Goal: Task Accomplishment & Management: Manage account settings

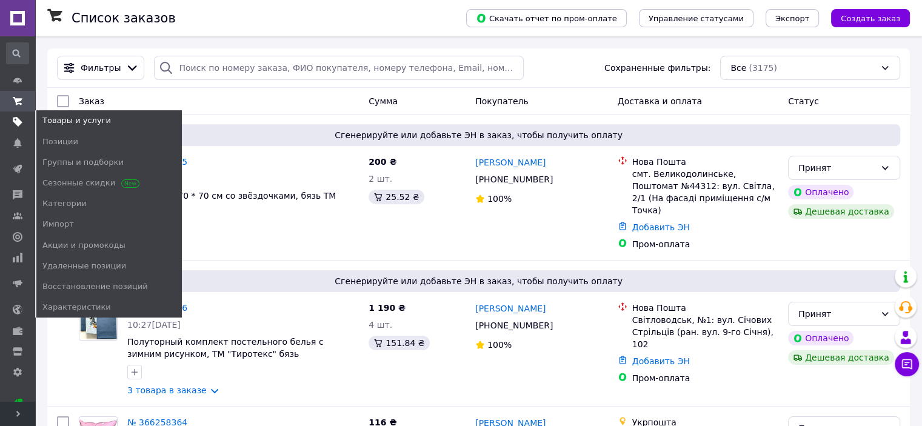
click at [17, 124] on use at bounding box center [18, 123] width 10 height 10
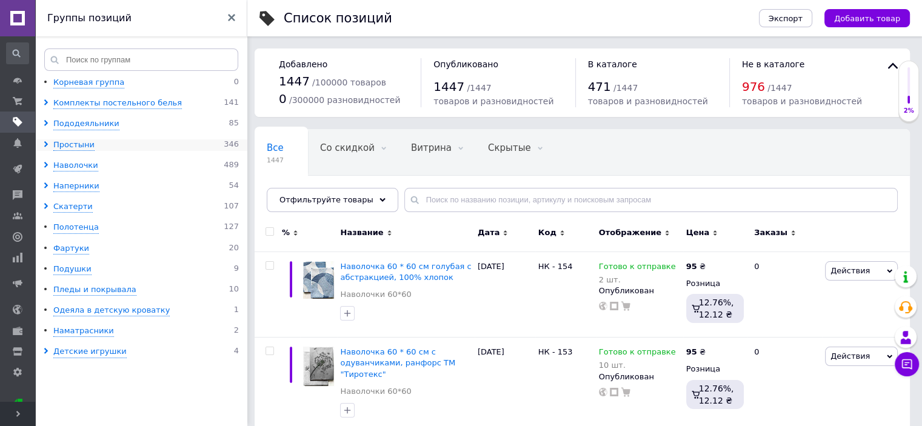
click at [47, 145] on use at bounding box center [46, 144] width 4 height 6
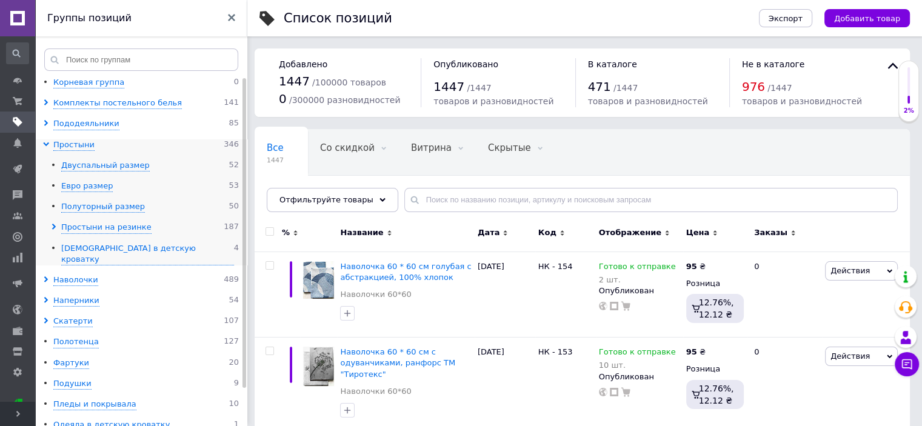
click at [53, 226] on use at bounding box center [54, 227] width 4 height 6
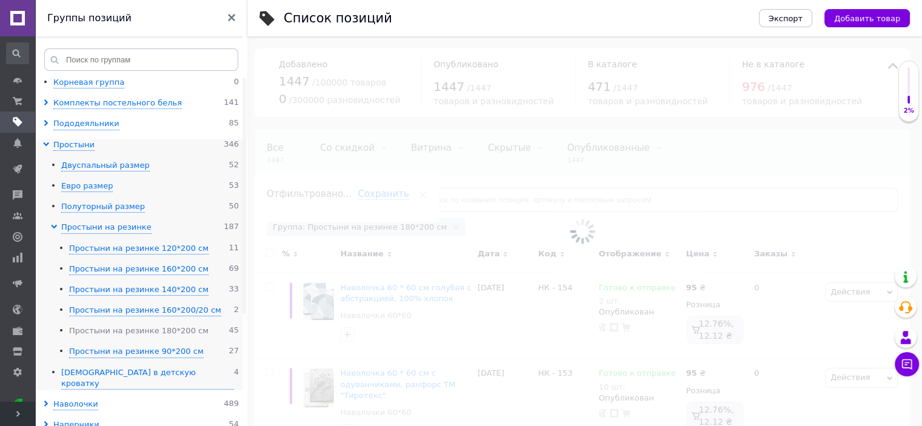
click at [132, 331] on div "Простыни на резинке 180*200 см" at bounding box center [138, 332] width 139 height 12
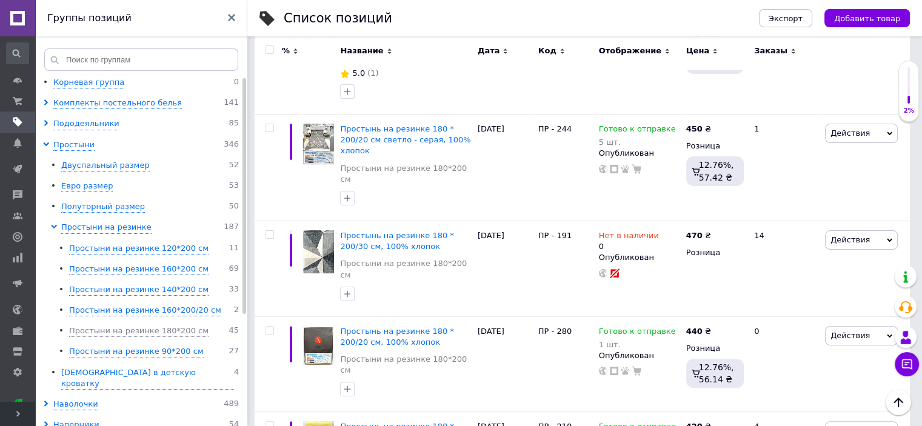
scroll to position [275, 0]
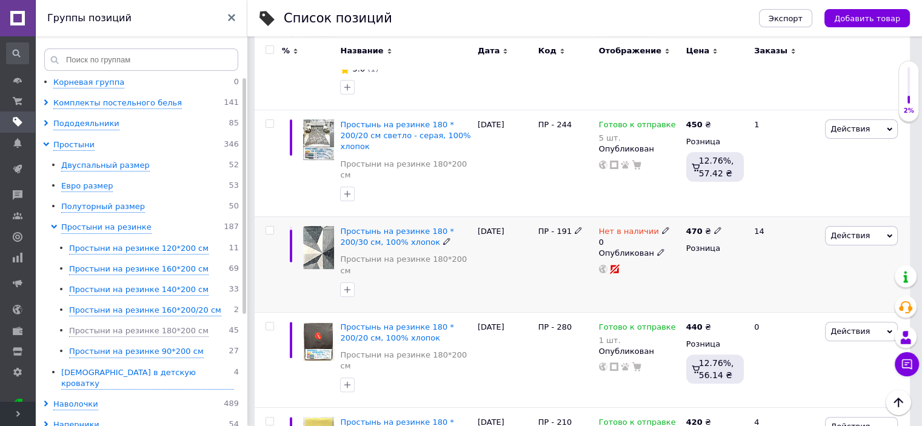
click at [269, 227] on input "checkbox" at bounding box center [270, 231] width 8 height 8
checkbox input "true"
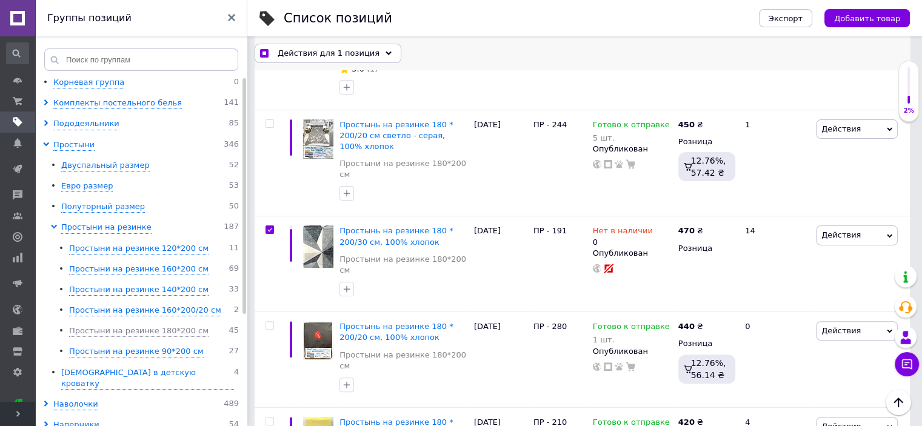
click at [386, 53] on use at bounding box center [389, 53] width 6 height 4
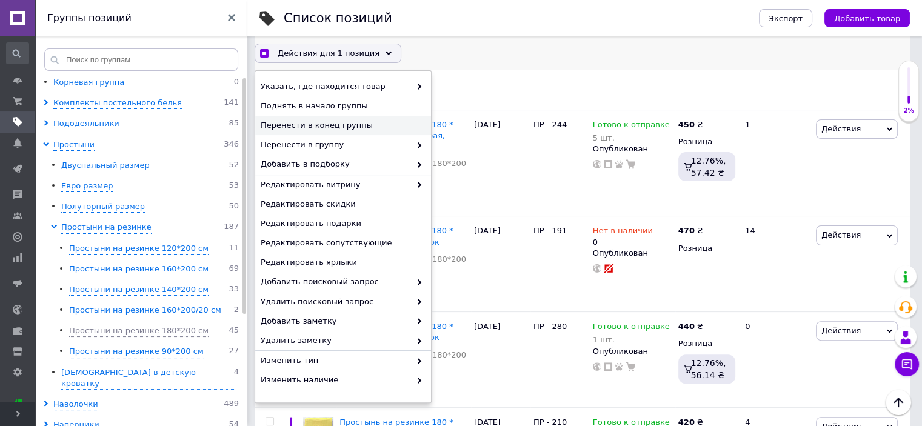
checkbox input "true"
click at [349, 123] on span "Перенести в конец группы" at bounding box center [342, 125] width 162 height 11
checkbox input "false"
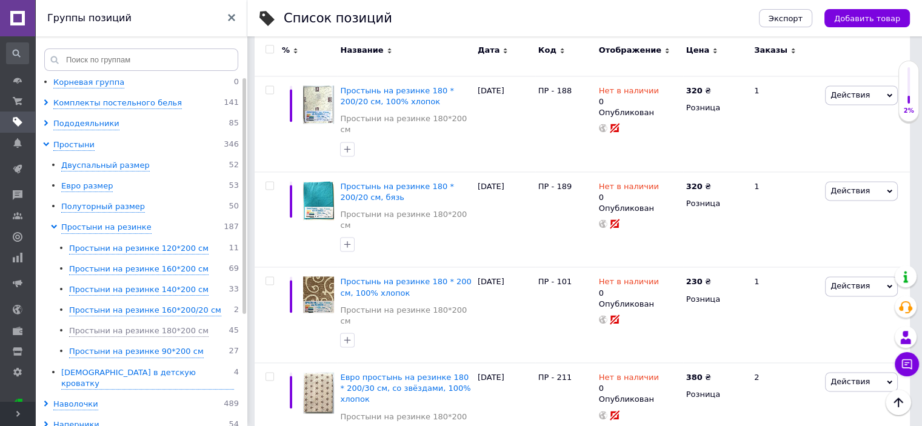
scroll to position [1688, 0]
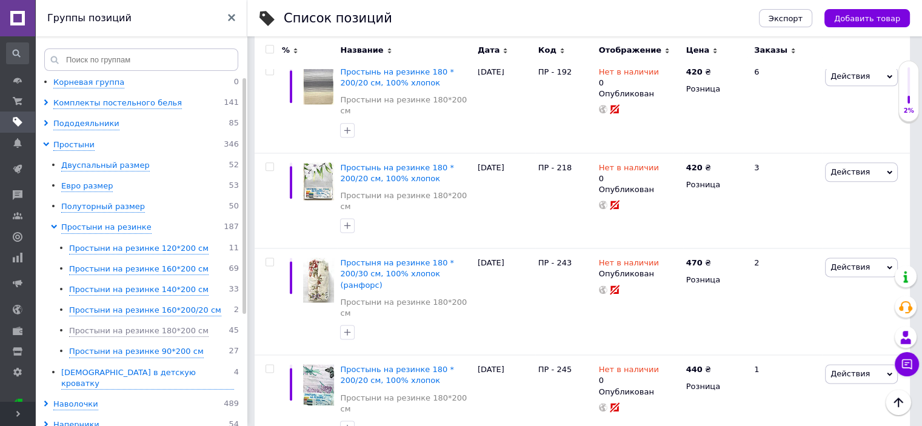
scroll to position [1625, 0]
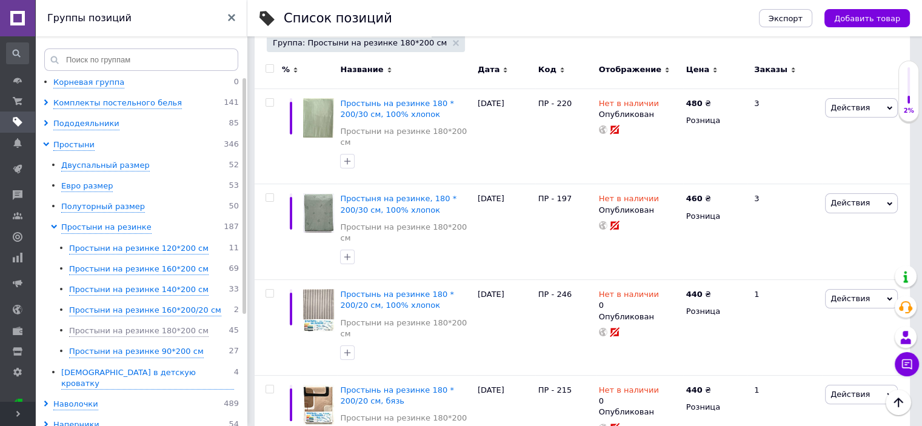
scroll to position [173, 0]
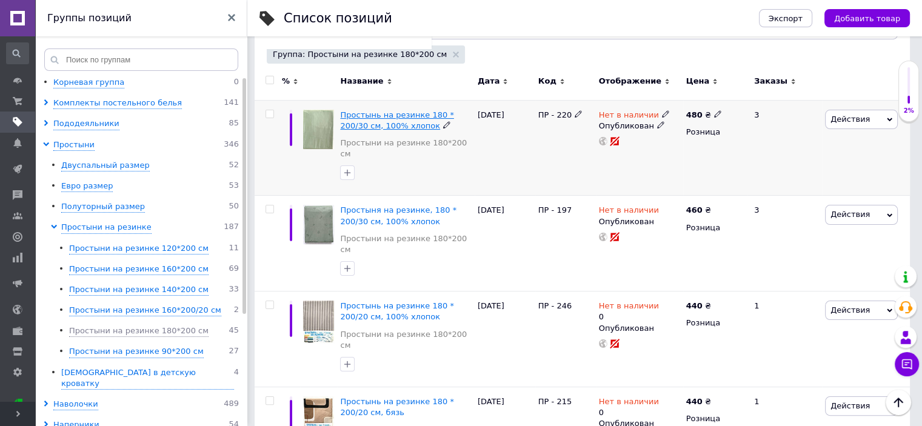
click at [405, 117] on span "Простынь на резинке 180 * 200/30 см, 100% хлопок" at bounding box center [396, 120] width 113 height 20
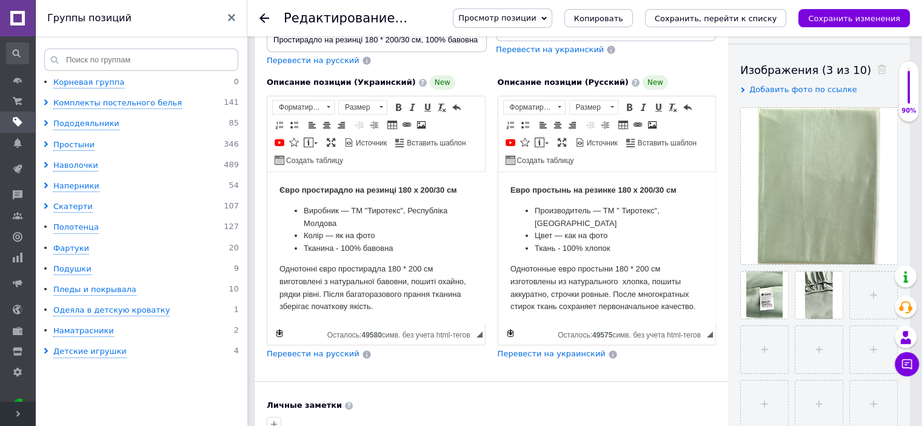
scroll to position [243, 0]
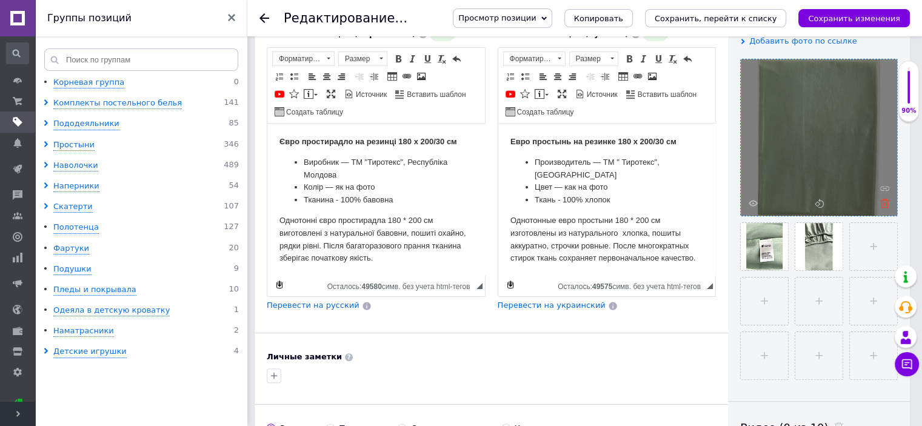
click at [885, 203] on use at bounding box center [884, 203] width 9 height 9
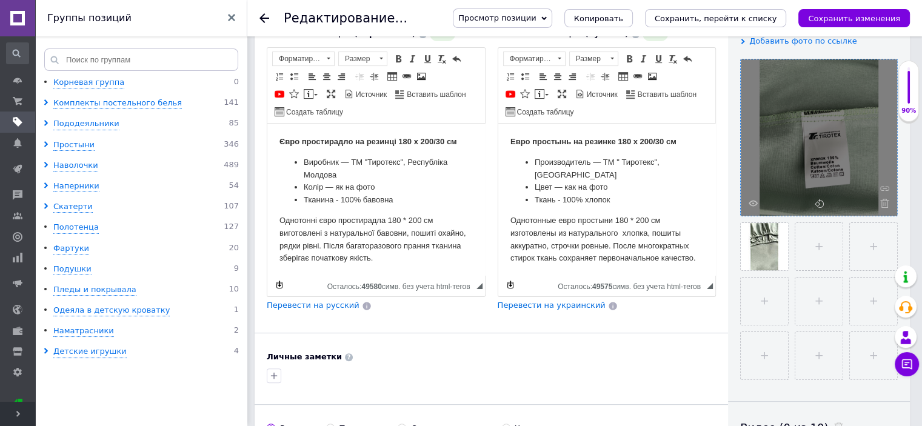
click at [885, 203] on use at bounding box center [884, 203] width 9 height 9
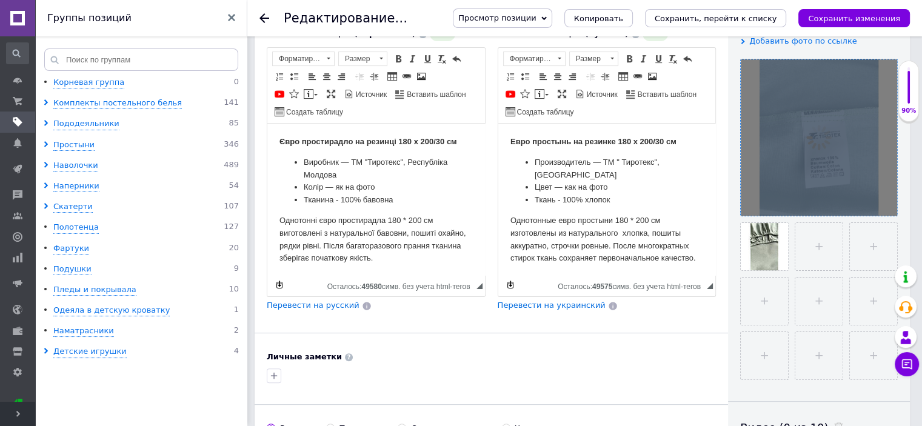
click at [885, 203] on div at bounding box center [819, 137] width 156 height 156
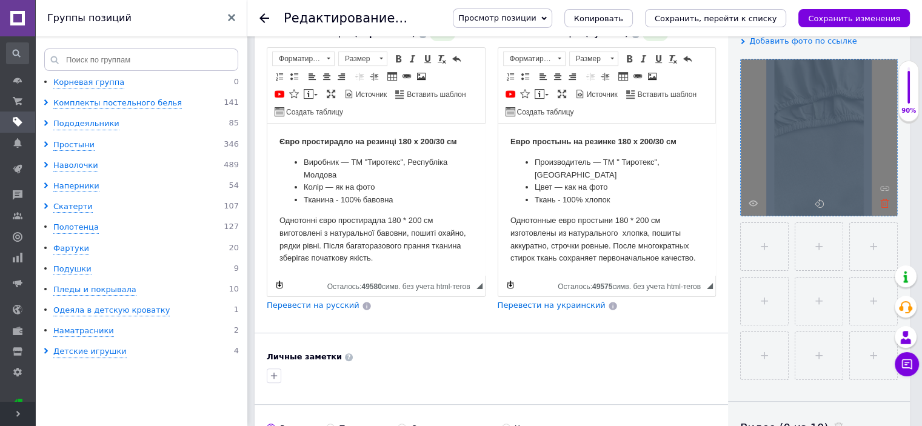
click at [885, 203] on icon at bounding box center [884, 203] width 9 height 9
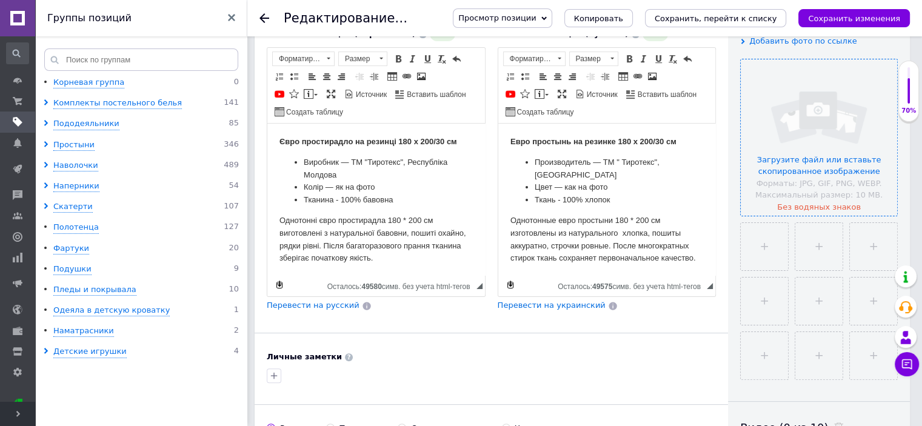
click at [818, 169] on input "file" at bounding box center [819, 137] width 156 height 156
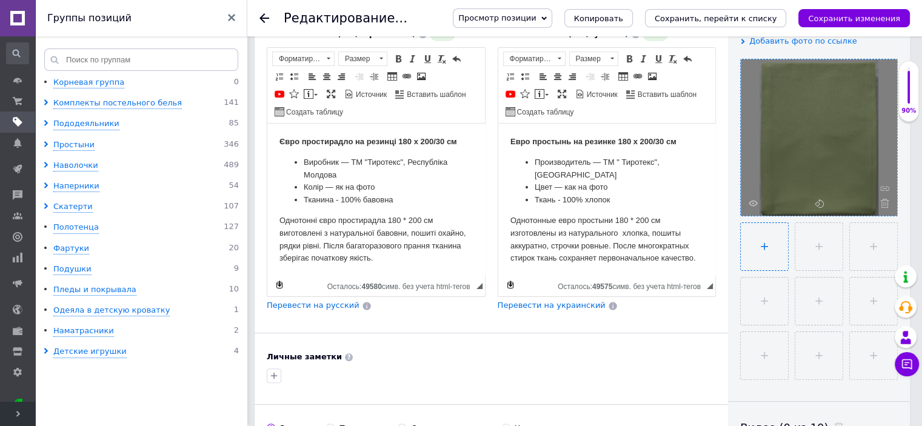
click at [766, 249] on input "file" at bounding box center [764, 246] width 47 height 47
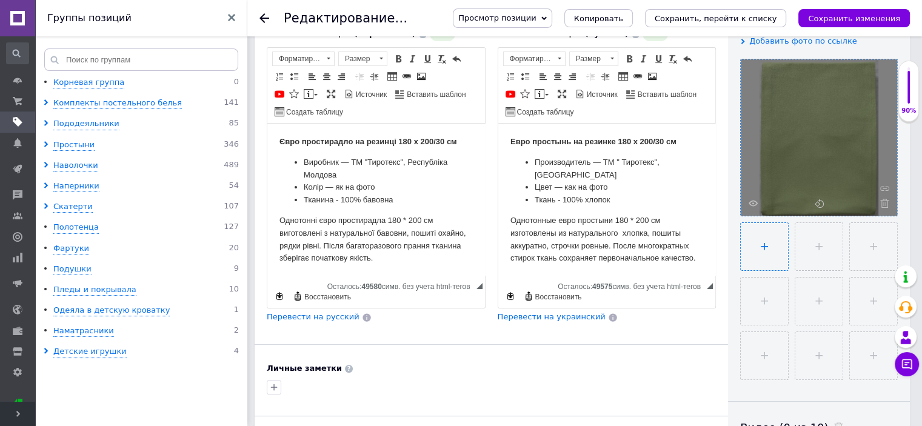
type input "C:\fakepath\изображение_viber_2025-10-12_[PHONE_NUMBER].jpg"
click at [817, 249] on input "file" at bounding box center [819, 246] width 47 height 47
type input "C:\fakepath\изображение_viber_2025-10-12_[PHONE_NUMBER].jpg"
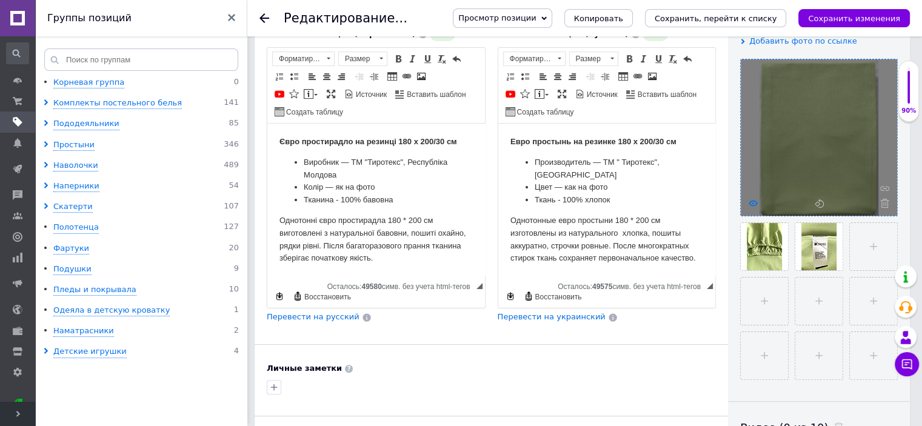
click at [752, 203] on icon at bounding box center [753, 203] width 9 height 9
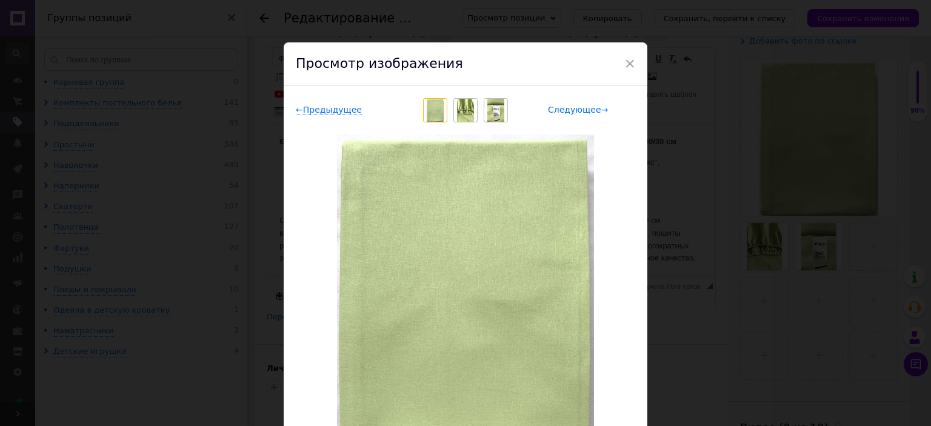
click at [584, 108] on span "Следующее →" at bounding box center [578, 110] width 60 height 10
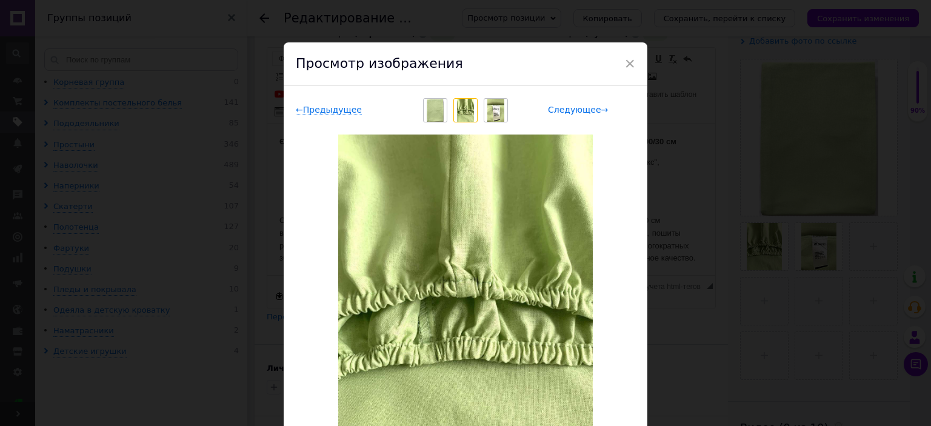
click at [584, 108] on span "Следующее →" at bounding box center [578, 110] width 60 height 10
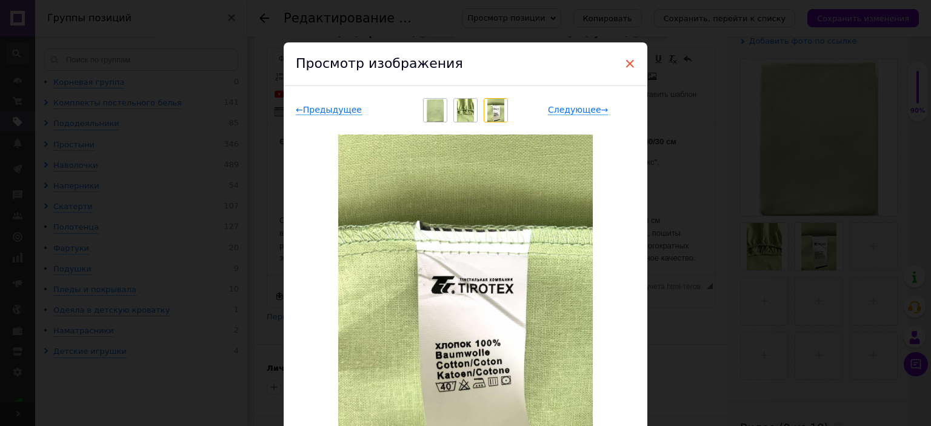
click at [627, 59] on span "×" at bounding box center [630, 63] width 11 height 21
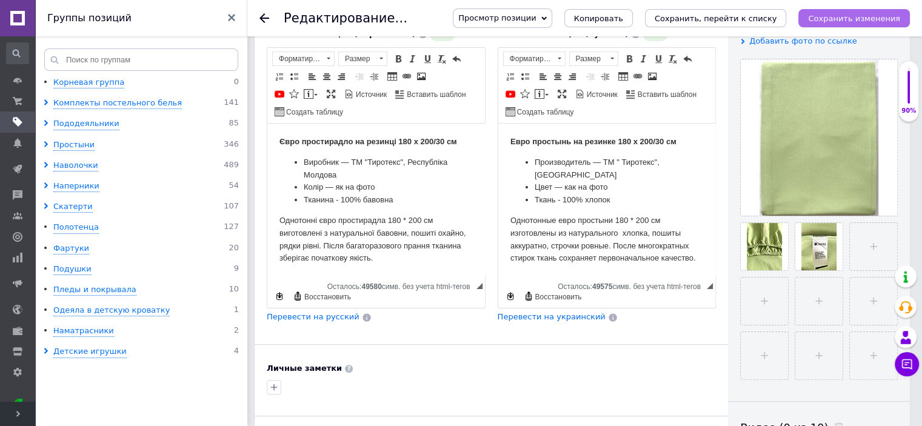
click at [845, 16] on icon "Сохранить изменения" at bounding box center [854, 18] width 92 height 9
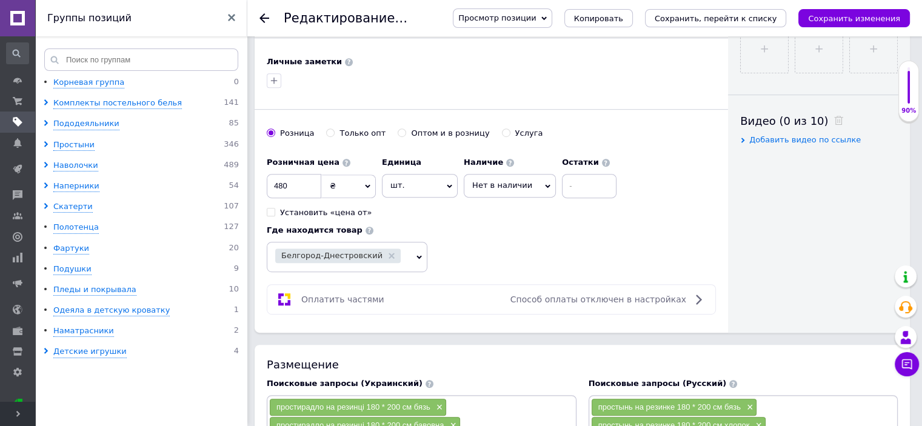
scroll to position [493, 0]
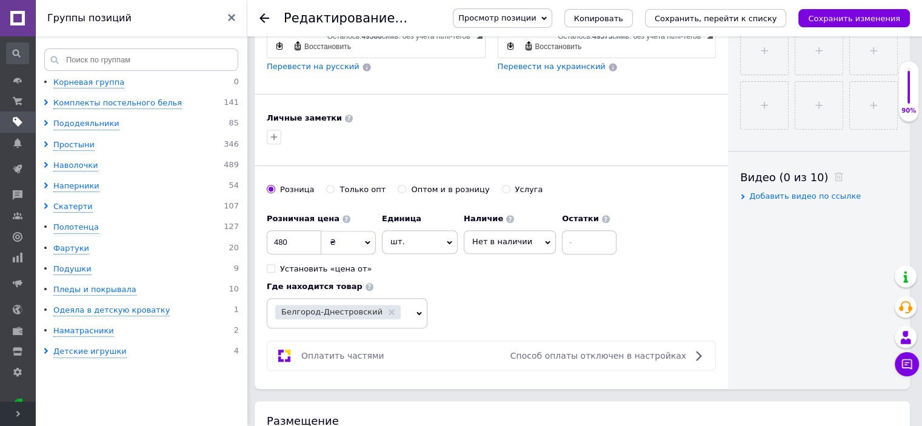
click at [545, 241] on icon at bounding box center [547, 243] width 5 height 4
click at [529, 293] on li "Готово к отправке" at bounding box center [509, 301] width 91 height 17
click at [579, 230] on input at bounding box center [606, 242] width 55 height 24
type input "2"
click at [880, 20] on icon "Сохранить изменения" at bounding box center [854, 18] width 92 height 9
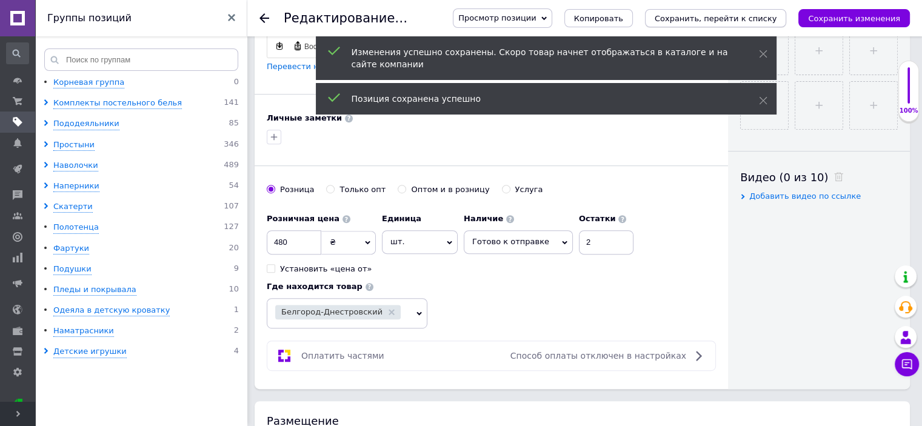
click at [756, 19] on icon "Сохранить, перейти к списку" at bounding box center [716, 18] width 122 height 9
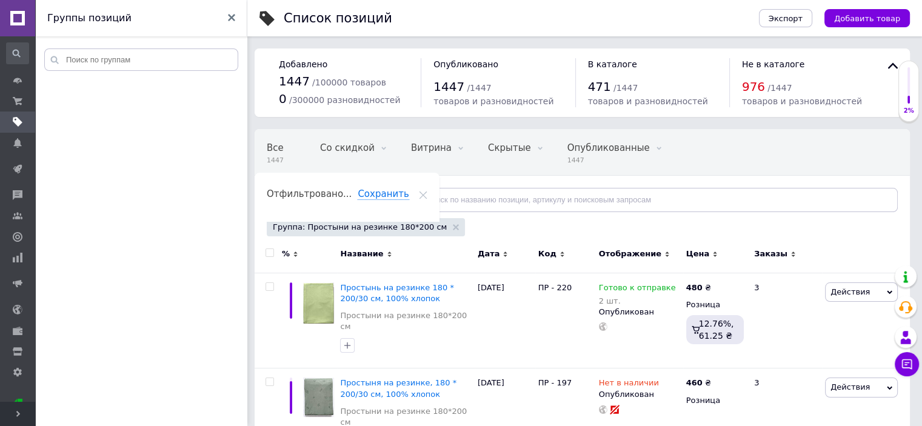
scroll to position [0, 8]
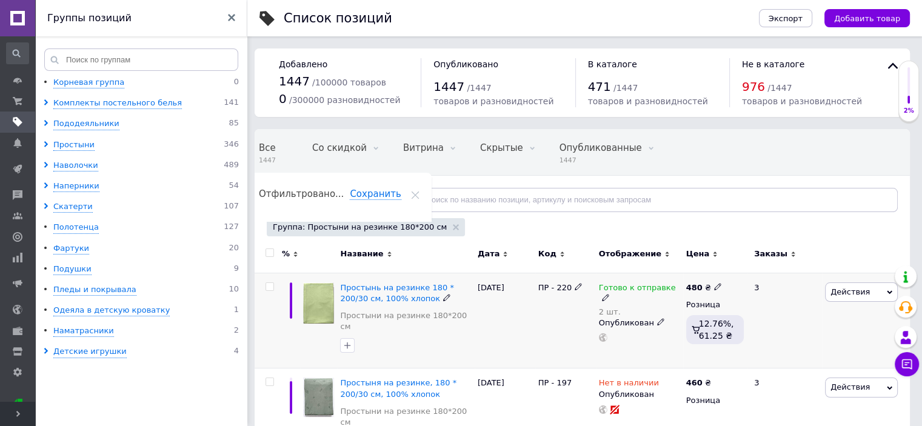
click at [270, 287] on input "checkbox" at bounding box center [270, 287] width 8 height 8
checkbox input "true"
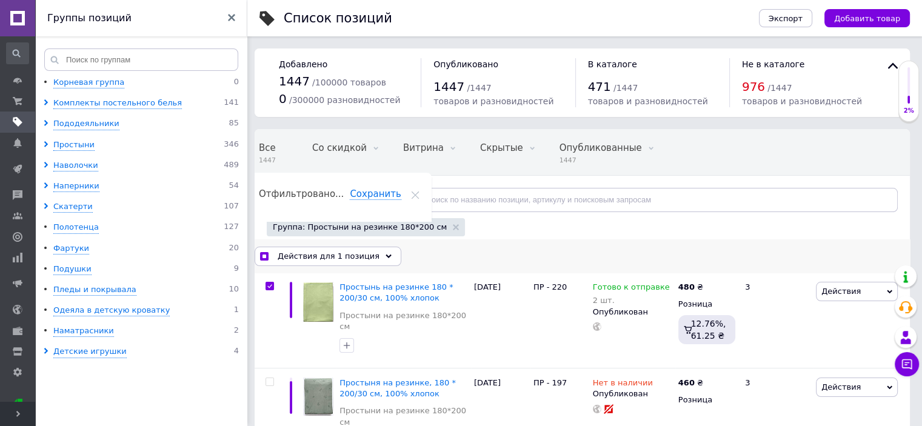
click at [386, 254] on icon at bounding box center [389, 256] width 6 height 6
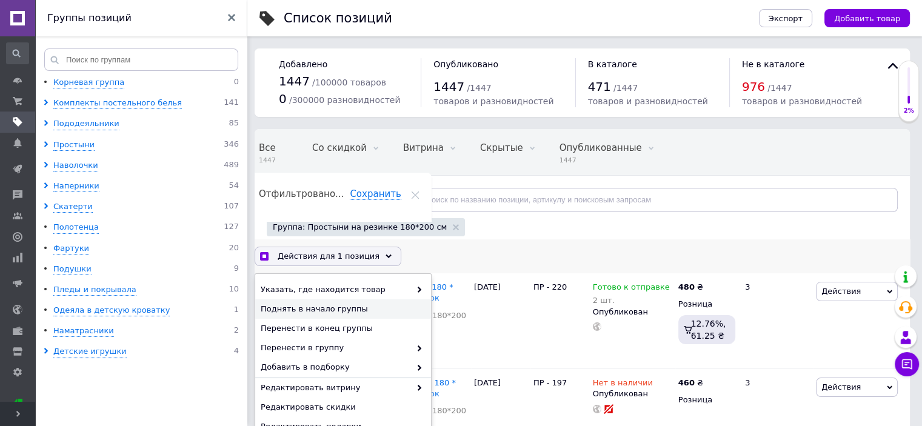
checkbox input "true"
click at [347, 312] on span "Поднять в начало группы" at bounding box center [342, 309] width 162 height 11
checkbox input "false"
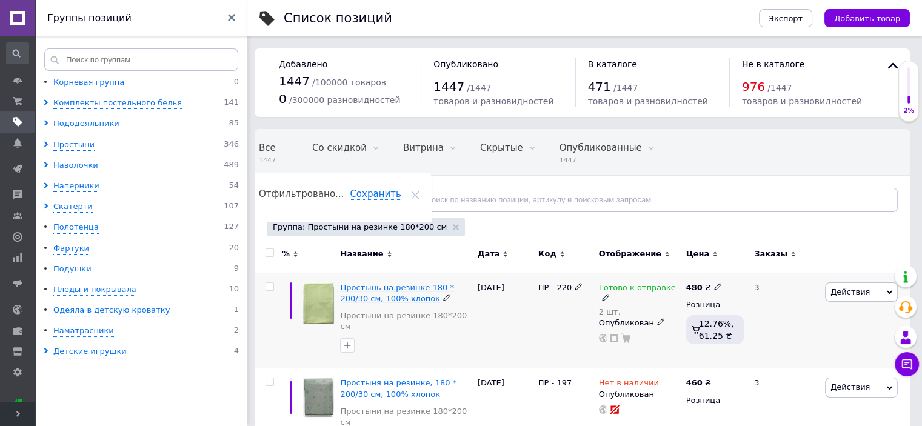
click at [359, 290] on span "Простынь на резинке 180 * 200/30 см, 100% хлопок" at bounding box center [396, 293] width 113 height 20
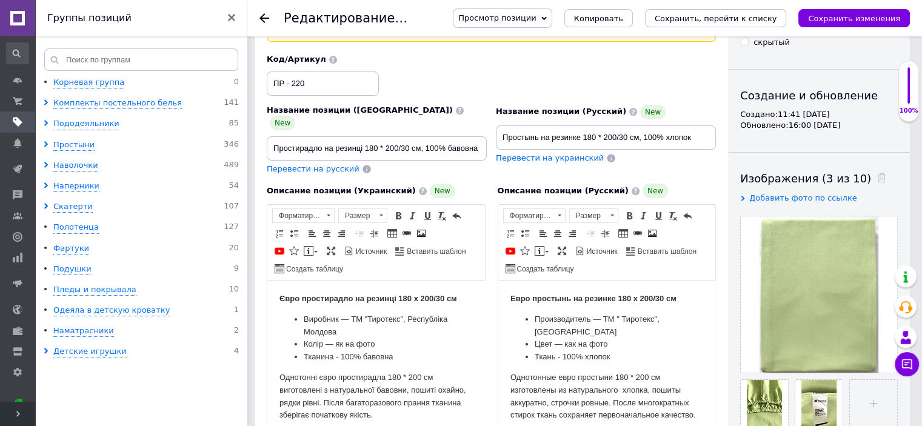
scroll to position [97, 0]
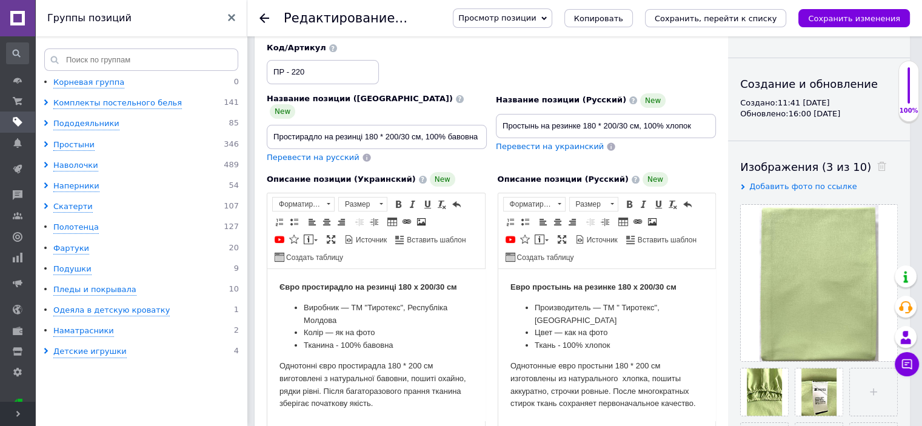
drag, startPoint x: 834, startPoint y: 305, endPoint x: 890, endPoint y: 157, distance: 158.1
click at [890, 157] on div "Видимость опубликован черновик скрытый Создание и обновление Создано: 11:41 [DA…" at bounding box center [819, 362] width 182 height 822
click at [868, 386] on input "file" at bounding box center [873, 392] width 47 height 47
click at [868, 394] on input "file" at bounding box center [873, 392] width 47 height 47
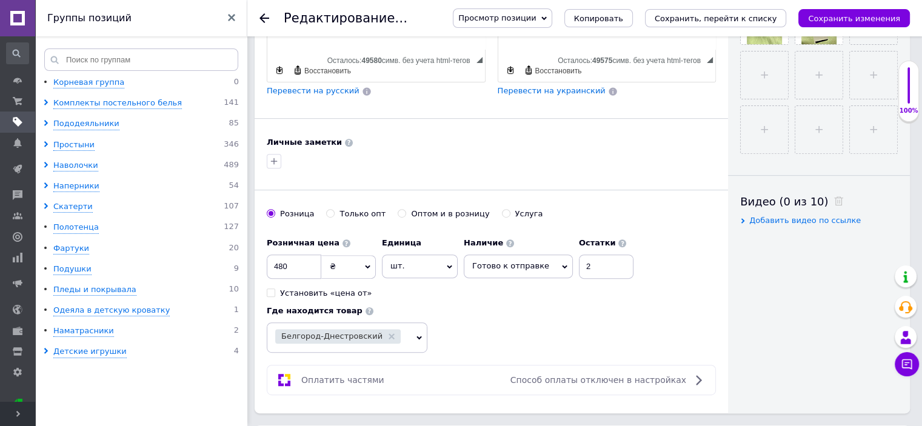
scroll to position [493, 0]
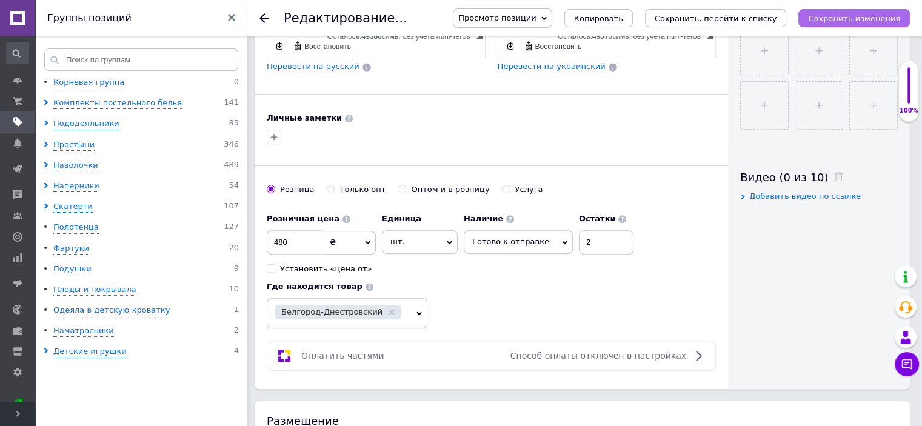
click at [865, 19] on icon "Сохранить изменения" at bounding box center [854, 18] width 92 height 9
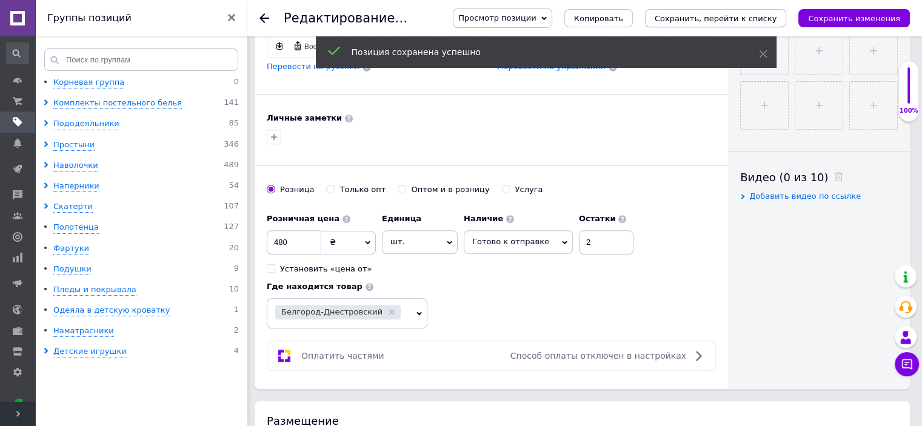
click at [743, 19] on icon "Сохранить, перейти к списку" at bounding box center [716, 18] width 122 height 9
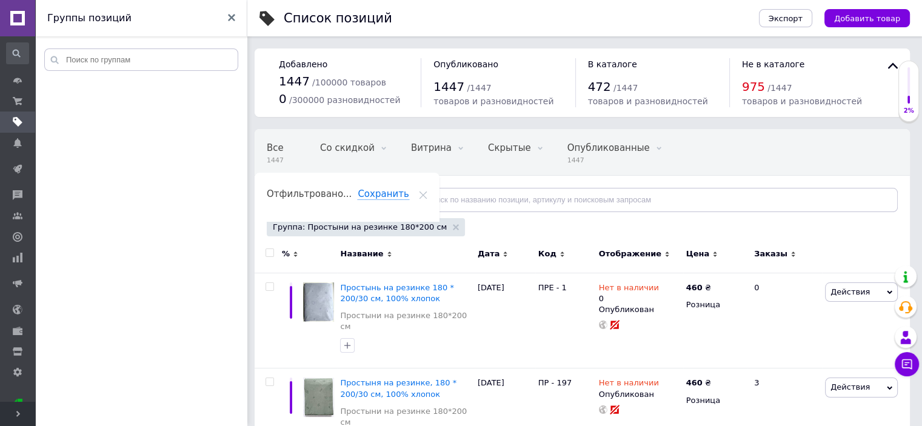
scroll to position [0, 8]
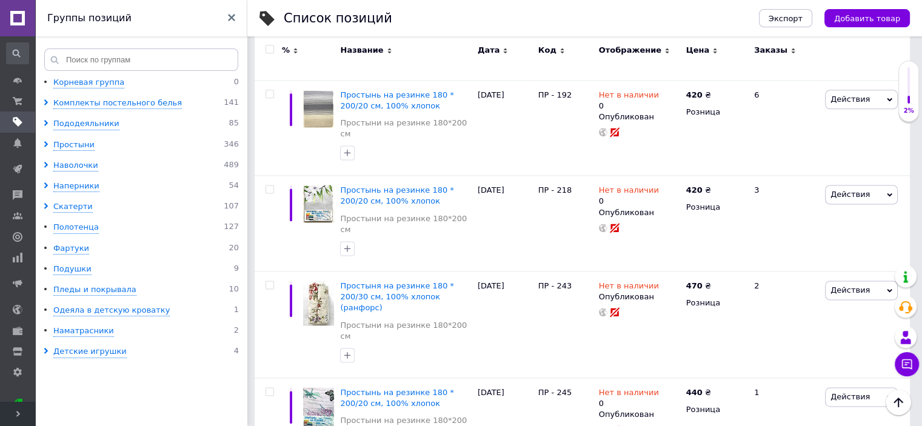
scroll to position [1625, 0]
